Goal: Task Accomplishment & Management: Complete application form

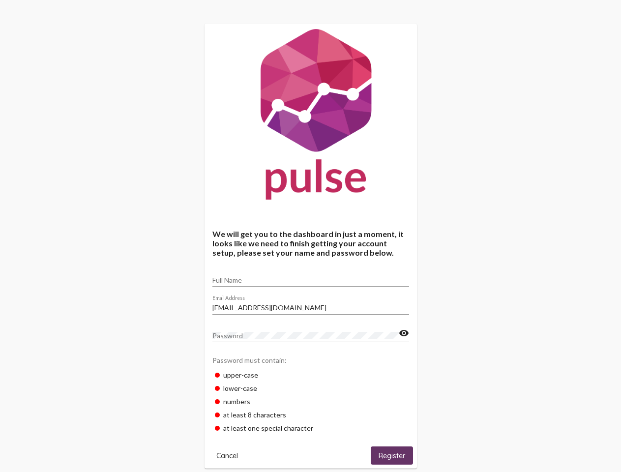
click at [311, 277] on input "Full Name" at bounding box center [310, 280] width 197 height 8
click at [311, 305] on input "[EMAIL_ADDRESS][DOMAIN_NAME]" at bounding box center [310, 308] width 197 height 8
click at [404, 333] on mat-icon "visibility" at bounding box center [404, 333] width 10 height 12
click at [227, 455] on span "Cancel" at bounding box center [227, 455] width 22 height 9
click at [392, 455] on span "Register" at bounding box center [392, 455] width 27 height 9
